Goal: Task Accomplishment & Management: Manage account settings

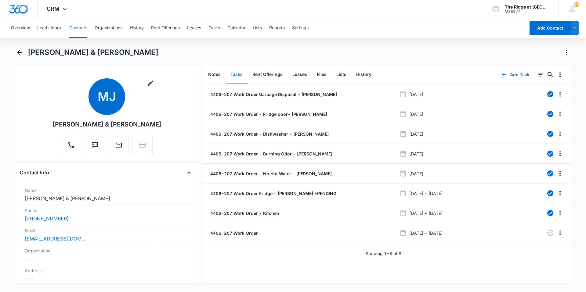
scroll to position [427, 0]
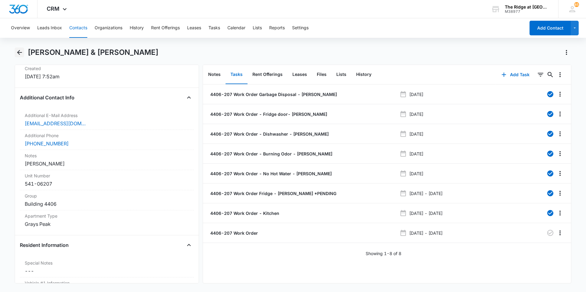
click at [22, 54] on icon "Back" at bounding box center [19, 52] width 7 height 7
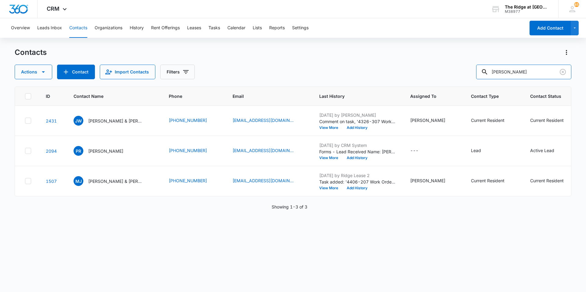
drag, startPoint x: 488, startPoint y: 69, endPoint x: 471, endPoint y: 68, distance: 16.5
click at [471, 68] on div "Actions Contact Import Contacts Filters [PERSON_NAME]" at bounding box center [293, 72] width 557 height 15
type input "aspin"
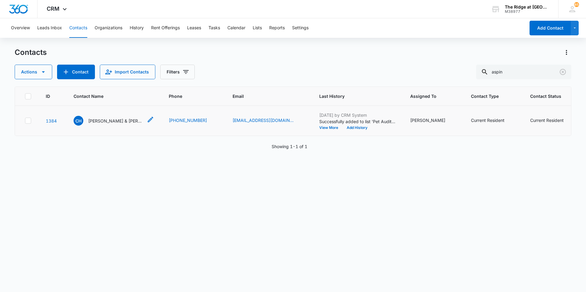
click at [93, 119] on p "[PERSON_NAME] & [PERSON_NAME]" at bounding box center [115, 121] width 55 height 6
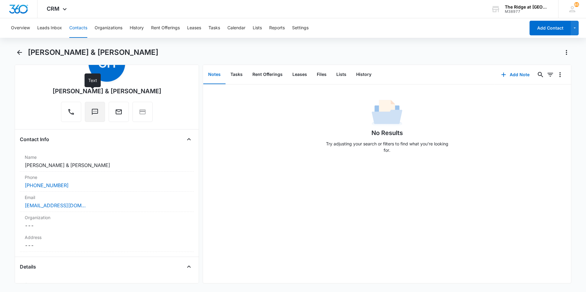
scroll to position [92, 0]
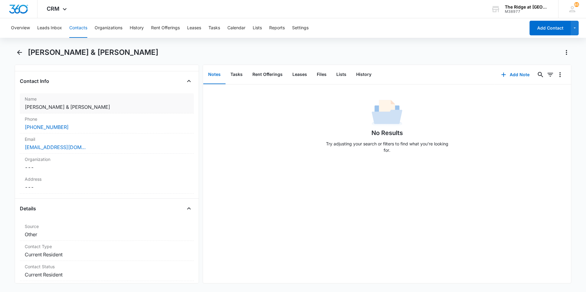
click at [71, 103] on div "Name Cancel Save Changes [PERSON_NAME] & [PERSON_NAME]" at bounding box center [107, 103] width 174 height 20
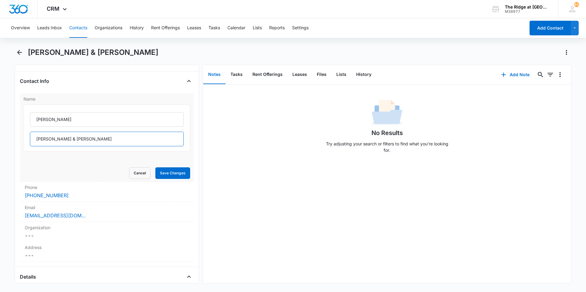
drag, startPoint x: 60, startPoint y: 141, endPoint x: 26, endPoint y: 137, distance: 34.4
click at [27, 137] on div "[PERSON_NAME] & [PERSON_NAME]" at bounding box center [107, 128] width 167 height 47
drag, startPoint x: 94, startPoint y: 140, endPoint x: 32, endPoint y: 140, distance: 61.4
click at [32, 140] on input "[PERSON_NAME]" at bounding box center [107, 139] width 154 height 15
type input "[PERSON_NAME]"
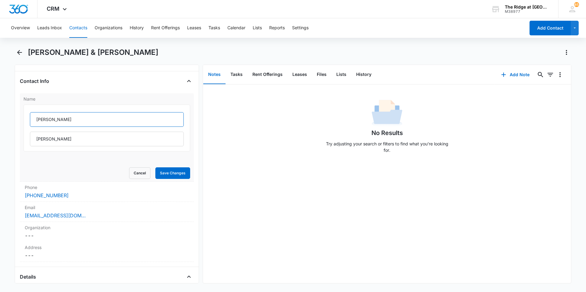
drag, startPoint x: 67, startPoint y: 118, endPoint x: 20, endPoint y: 119, distance: 47.3
click at [20, 119] on div "Name [PERSON_NAME] [PERSON_NAME] Cancel Save Changes" at bounding box center [107, 137] width 174 height 89
paste input "[PERSON_NAME]"
type input "[PERSON_NAME]"
drag, startPoint x: 71, startPoint y: 140, endPoint x: 30, endPoint y: 139, distance: 40.9
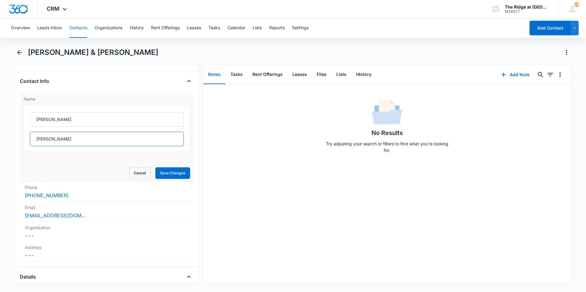
click at [30, 139] on div "[PERSON_NAME] [PERSON_NAME] [PERSON_NAME]" at bounding box center [107, 128] width 167 height 47
click at [83, 89] on div "Contact Info Name [PERSON_NAME] Cancel Save Changes Phone Cancel Save Changes […" at bounding box center [107, 171] width 174 height 191
click at [162, 176] on button "Save Changes" at bounding box center [172, 174] width 35 height 12
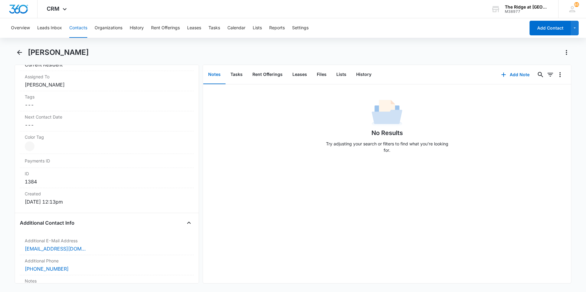
scroll to position [336, 0]
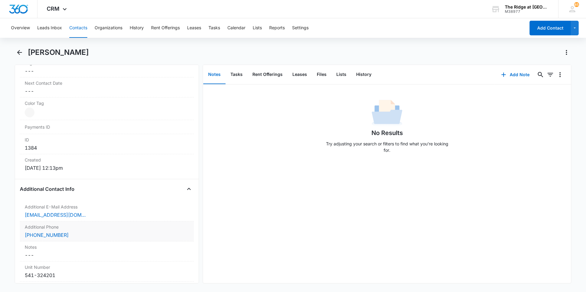
click at [77, 238] on div "[PHONE_NUMBER]" at bounding box center [107, 235] width 164 height 7
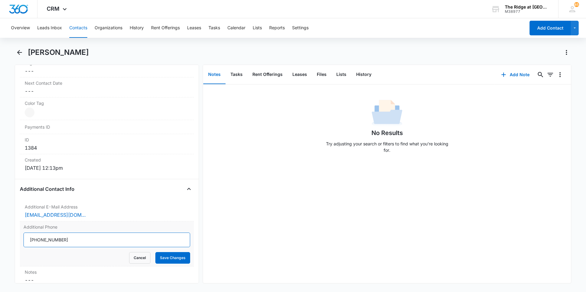
drag, startPoint x: 61, startPoint y: 243, endPoint x: 25, endPoint y: 241, distance: 36.1
click at [26, 241] on input "Additional Phone" at bounding box center [107, 240] width 167 height 15
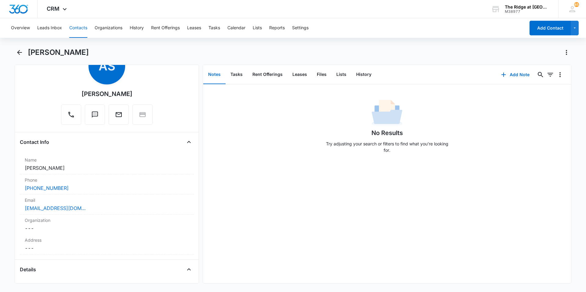
scroll to position [0, 0]
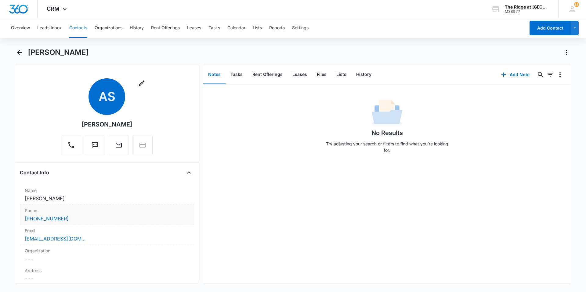
click at [74, 222] on div "[PHONE_NUMBER]" at bounding box center [107, 218] width 164 height 7
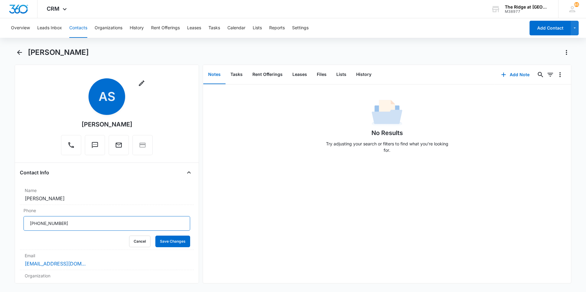
drag, startPoint x: 73, startPoint y: 226, endPoint x: 8, endPoint y: 220, distance: 65.3
click at [8, 220] on main "[PERSON_NAME] Remove AS [PERSON_NAME] Contact Info Name Cancel Save Changes [PE…" at bounding box center [293, 170] width 586 height 244
paste input "[PHONE_NUMBER]"
type input "[PHONE_NUMBER]"
click at [163, 240] on button "Save Changes" at bounding box center [172, 242] width 35 height 12
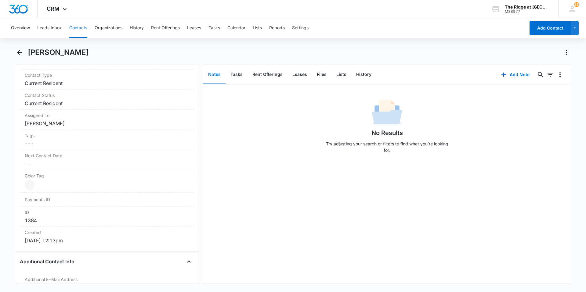
scroll to position [366, 0]
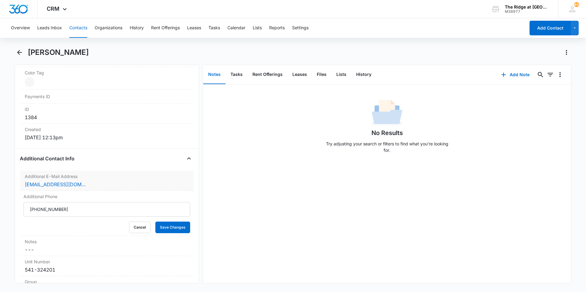
click at [96, 188] on div "Additional E-Mail Address Cancel Save Changes [EMAIL_ADDRESS][DOMAIN_NAME]" at bounding box center [107, 181] width 174 height 20
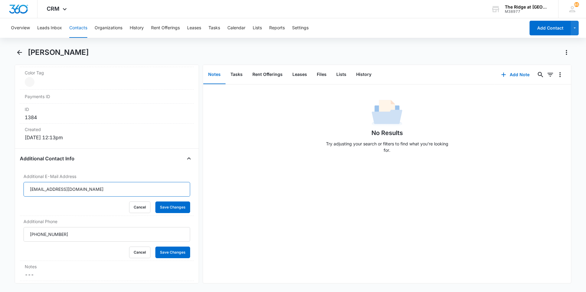
drag, startPoint x: 92, startPoint y: 191, endPoint x: 11, endPoint y: 191, distance: 80.6
click at [12, 191] on main "[PERSON_NAME] Remove AS [PERSON_NAME] Contact Info Name Cancel Save Changes [PE…" at bounding box center [293, 170] width 586 height 244
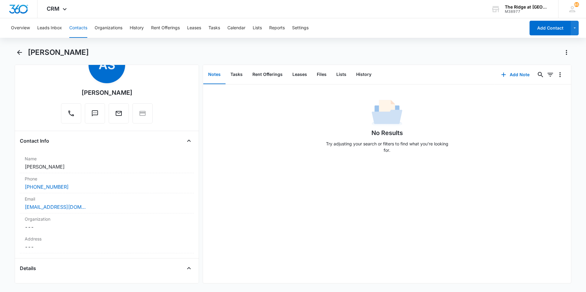
scroll to position [61, 0]
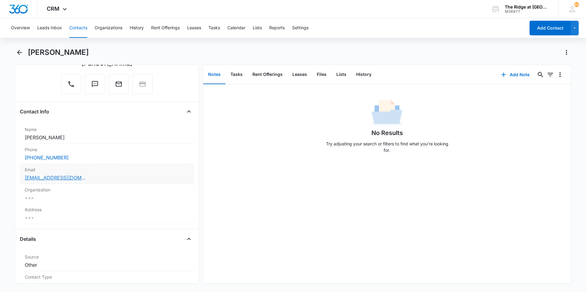
click at [85, 180] on link "[EMAIL_ADDRESS][DOMAIN_NAME]" at bounding box center [55, 177] width 61 height 7
click at [104, 176] on div "[EMAIL_ADDRESS][DOMAIN_NAME]" at bounding box center [107, 177] width 164 height 7
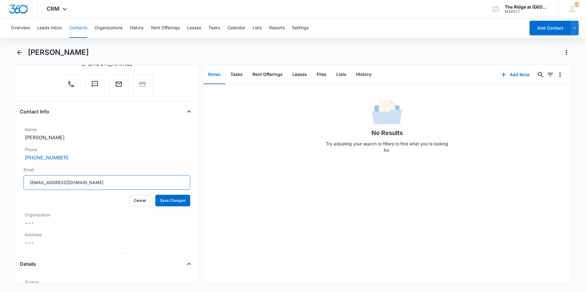
drag, startPoint x: 105, startPoint y: 184, endPoint x: 16, endPoint y: 188, distance: 89.5
click at [16, 188] on div "Remove AS [PERSON_NAME] Contact Info Name Cancel Save Changes [PERSON_NAME] Pho…" at bounding box center [107, 174] width 184 height 219
paste input "aspinsanchez724"
type input "[EMAIL_ADDRESS][DOMAIN_NAME]"
click at [161, 199] on button "Save Changes" at bounding box center [172, 201] width 35 height 12
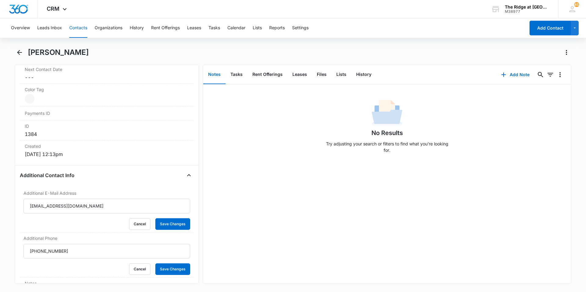
scroll to position [397, 0]
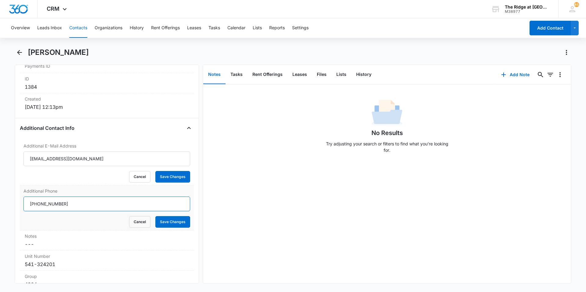
drag, startPoint x: 72, startPoint y: 207, endPoint x: 20, endPoint y: 203, distance: 51.5
click at [20, 203] on div "Additional Phone Cancel Save Changes" at bounding box center [107, 208] width 174 height 45
click at [172, 227] on button "Save Changes" at bounding box center [172, 222] width 35 height 12
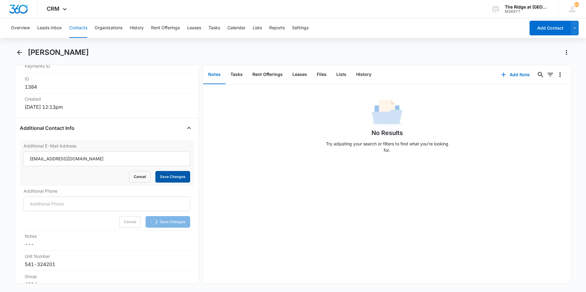
click at [163, 179] on button "Save Changes" at bounding box center [172, 177] width 35 height 12
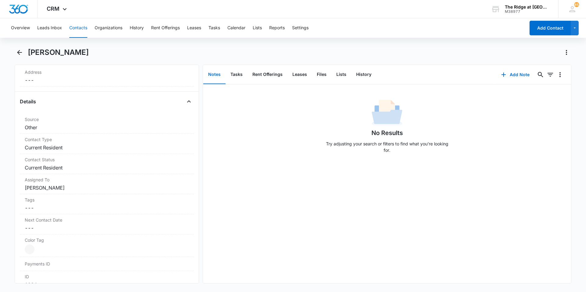
scroll to position [0, 0]
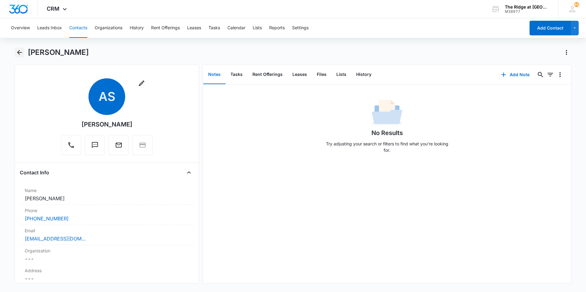
click at [22, 55] on icon "Back" at bounding box center [19, 52] width 7 height 7
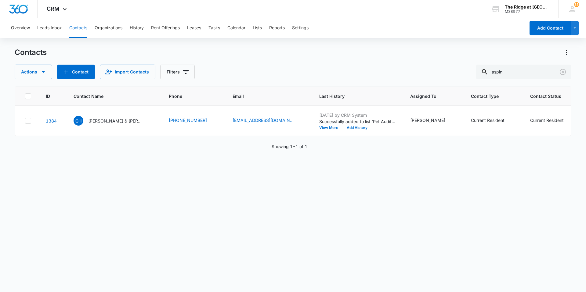
click at [246, 65] on div "Actions Contact Import Contacts Filters aspin" at bounding box center [293, 72] width 557 height 15
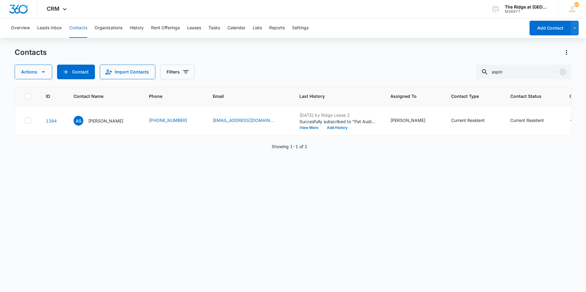
click at [246, 65] on div "Actions Contact Import Contacts Filters aspin" at bounding box center [293, 72] width 557 height 15
